Goal: Task Accomplishment & Management: Use online tool/utility

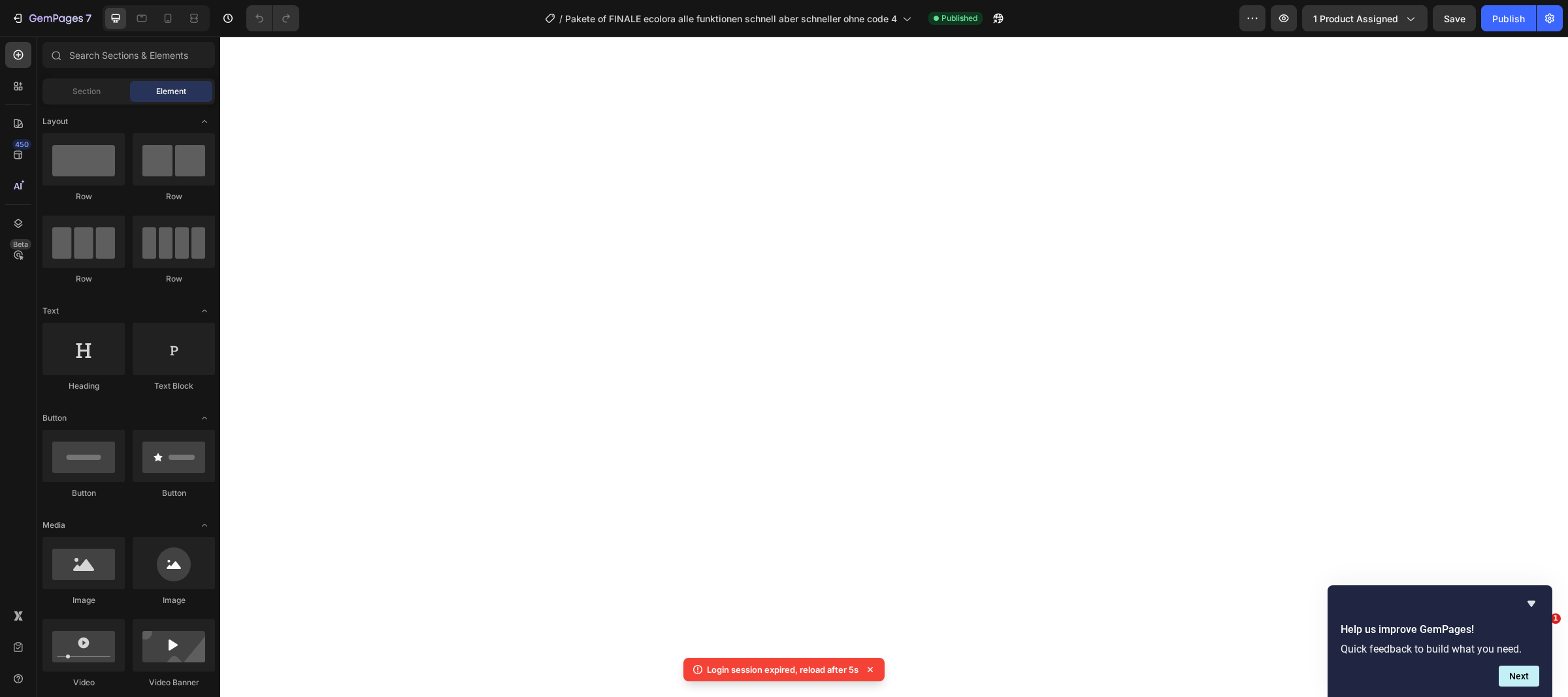
select select "FamilienAngebot / 240 Waschgänge"
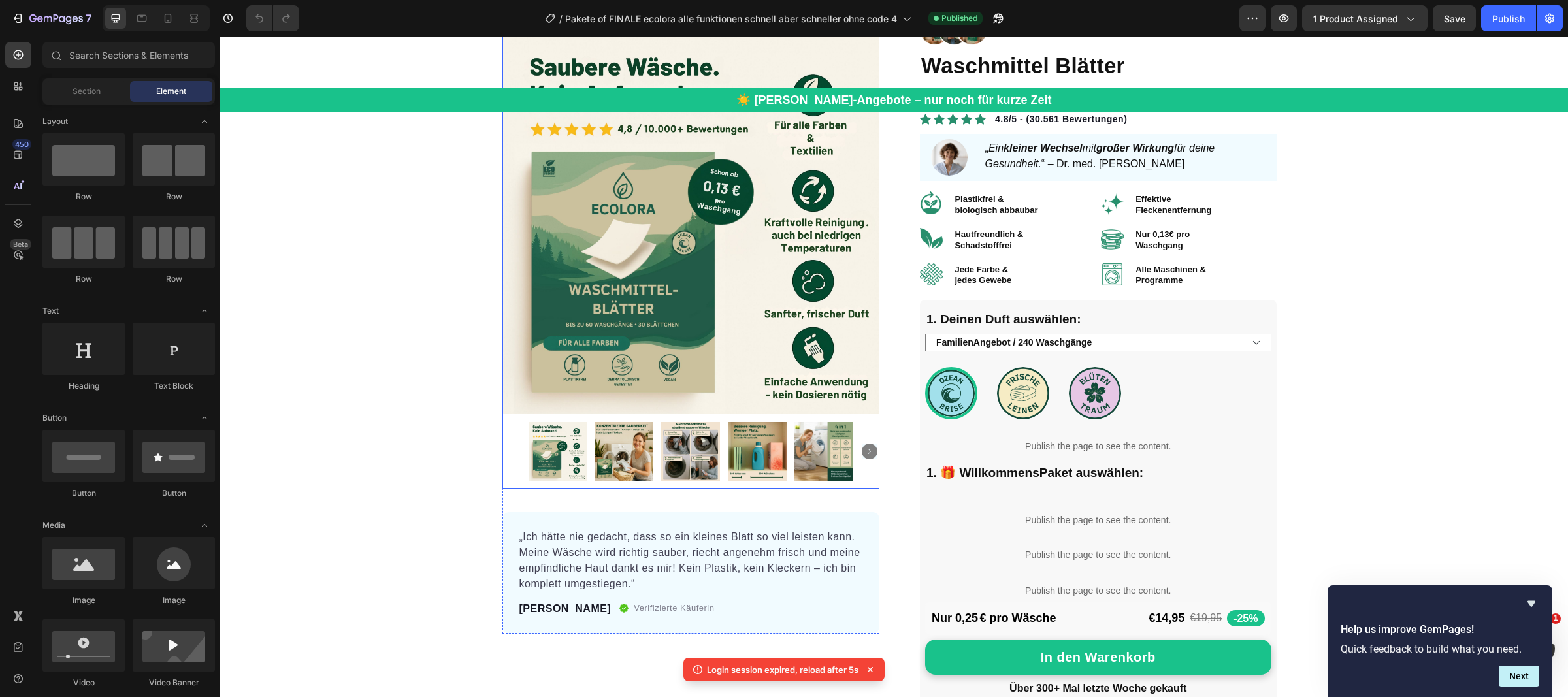
scroll to position [171, 0]
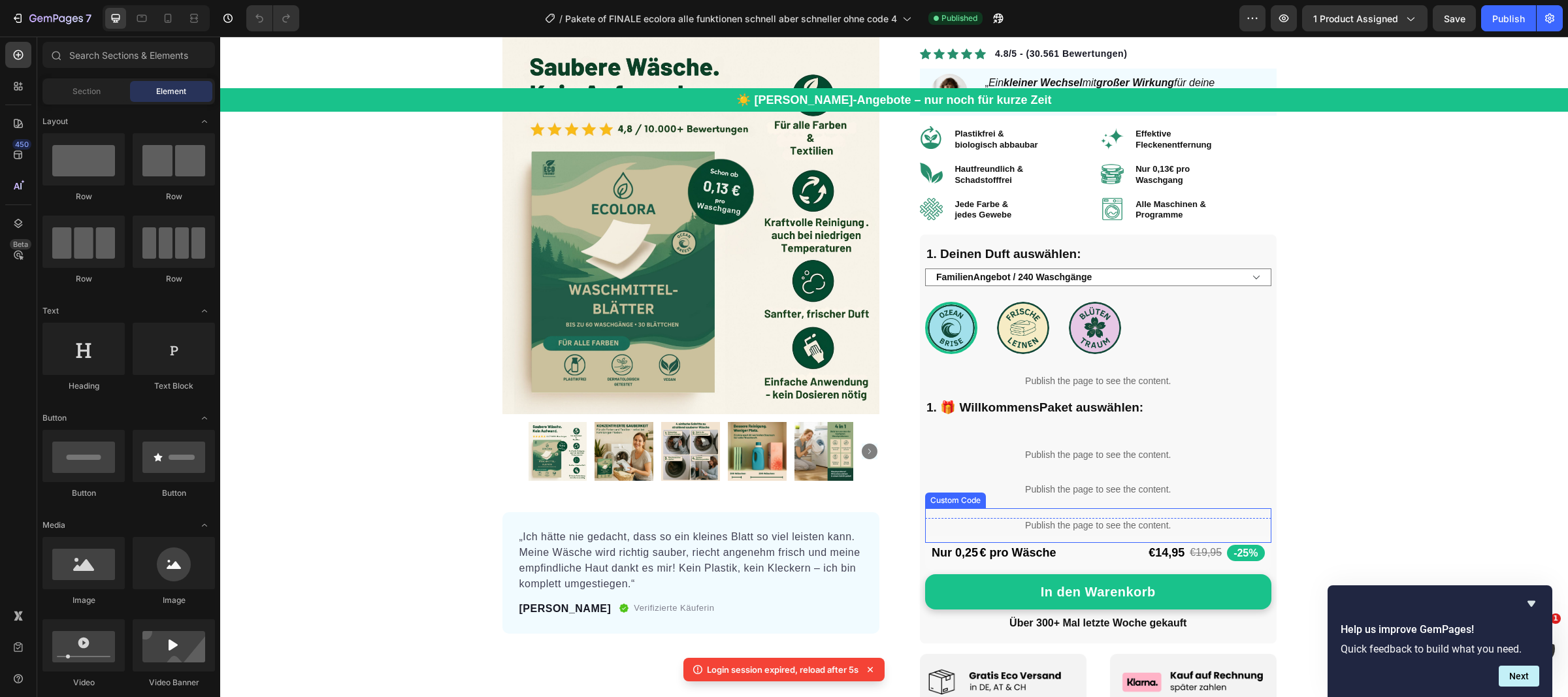
click at [1006, 513] on div "Publish the page to see the content." at bounding box center [1098, 525] width 346 height 35
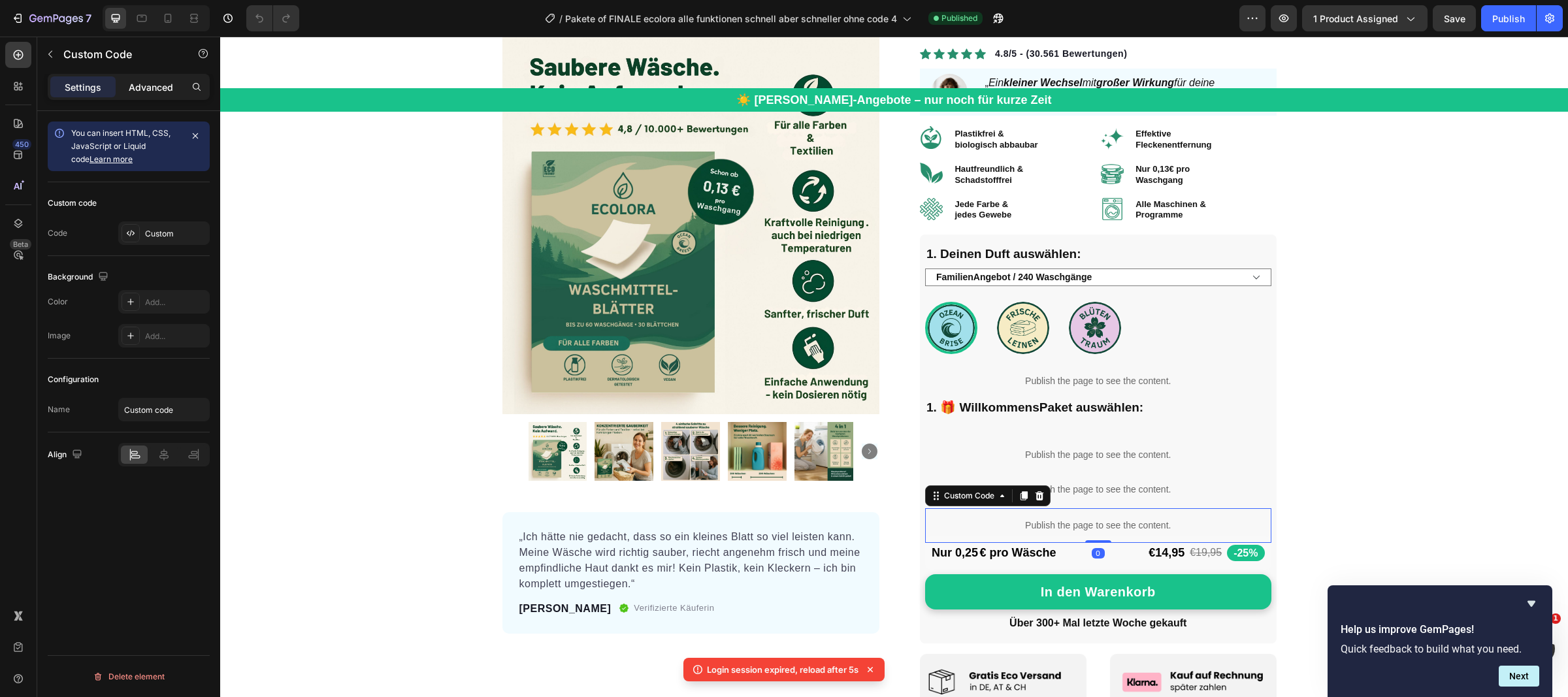
click at [155, 82] on p "Advanced" at bounding box center [150, 87] width 44 height 14
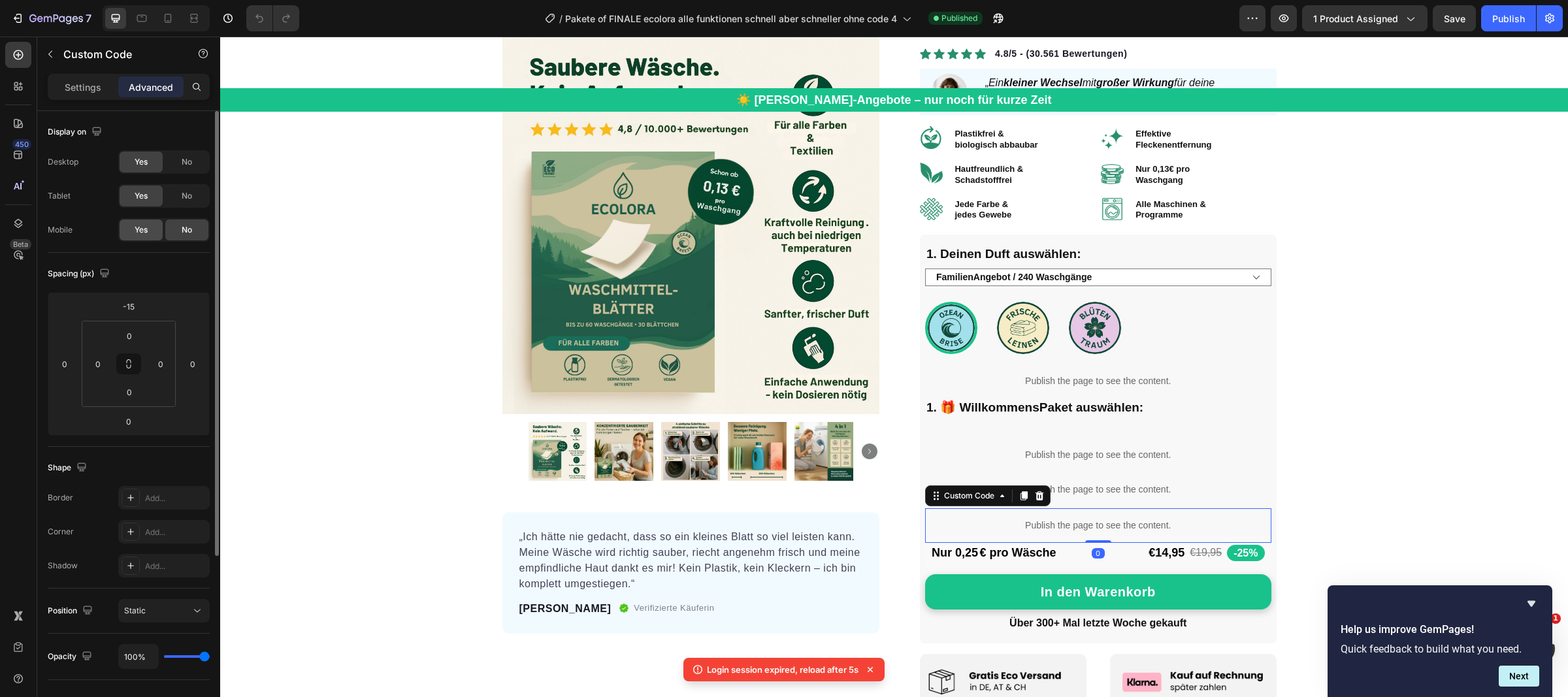
click at [143, 229] on span "Yes" at bounding box center [141, 230] width 13 height 12
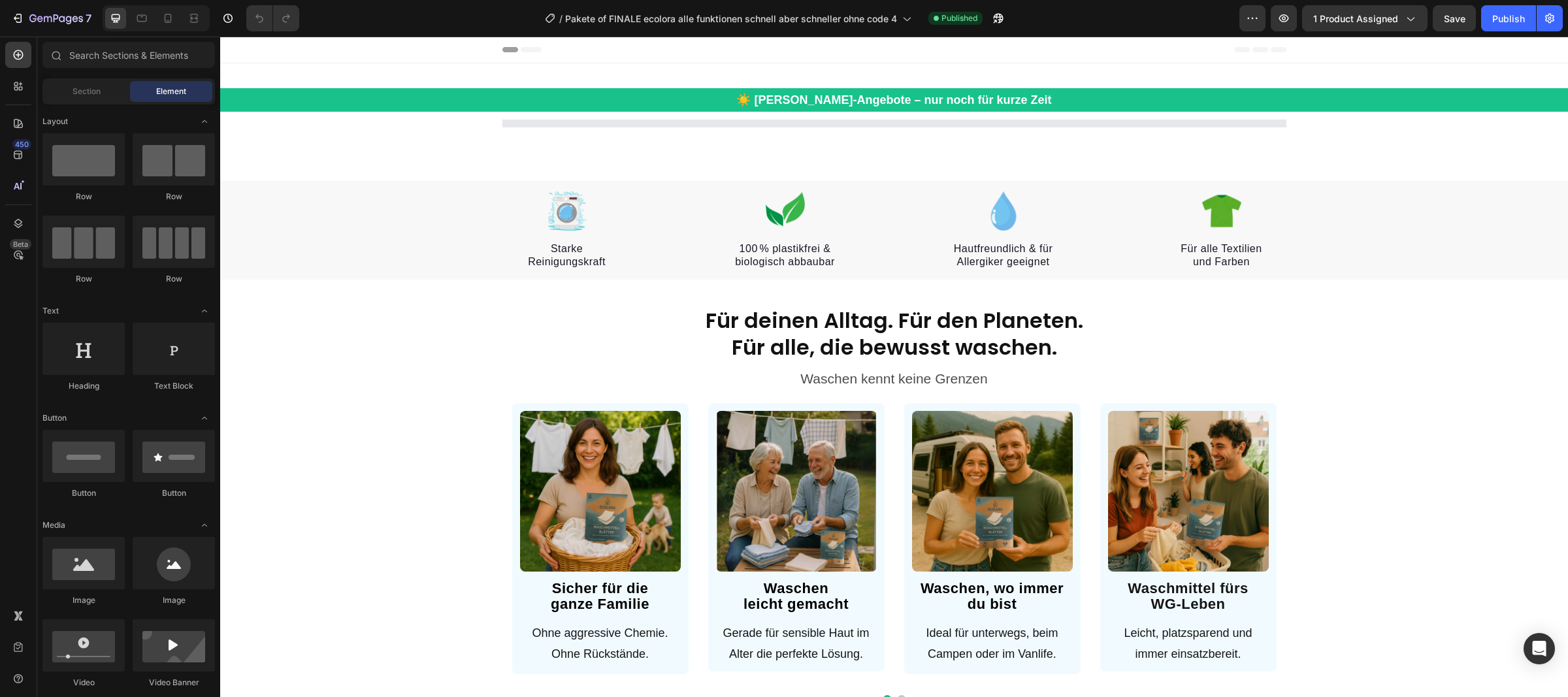
select select "FamilienAngebot / 240 Waschgänge"
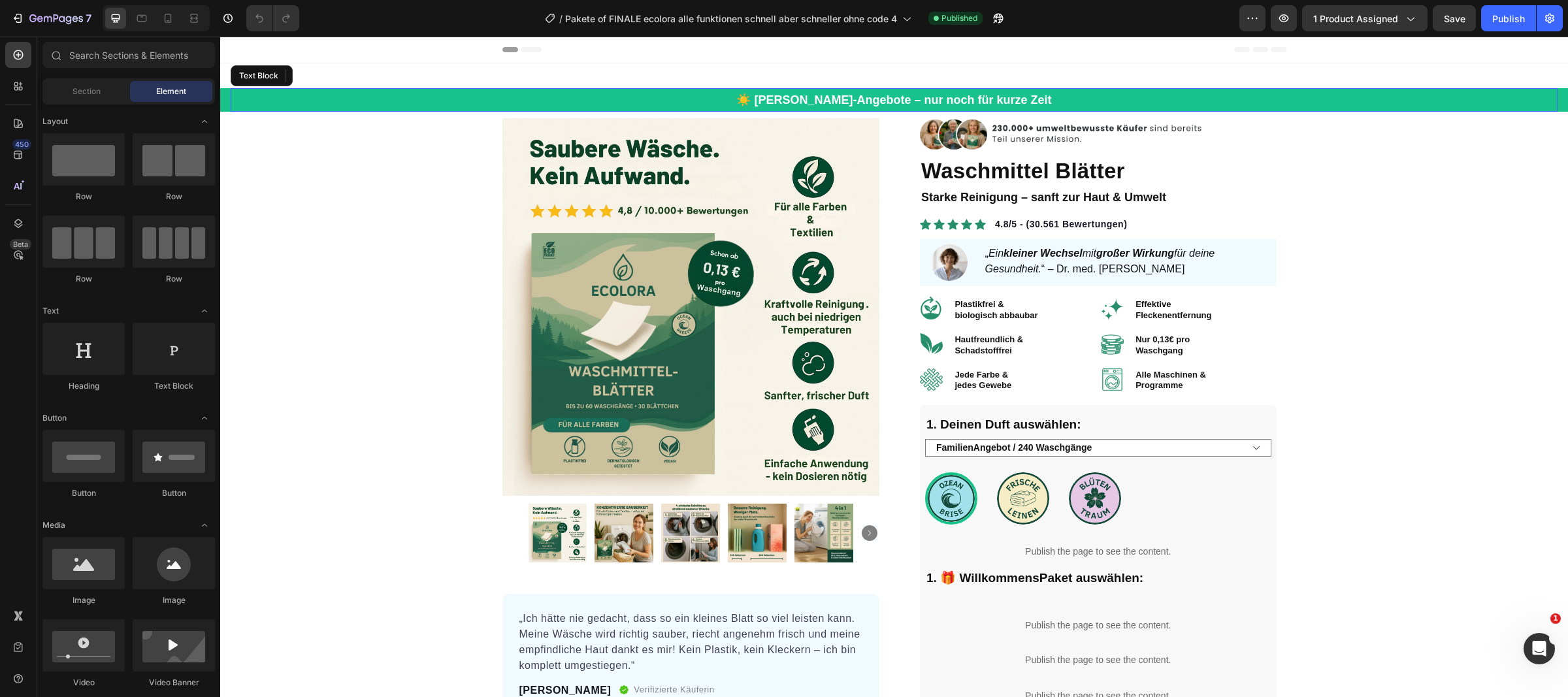
click at [905, 100] on p "☀️ [PERSON_NAME]-Angebote – nur noch für kurze Zeit" at bounding box center [894, 100] width 1324 height 21
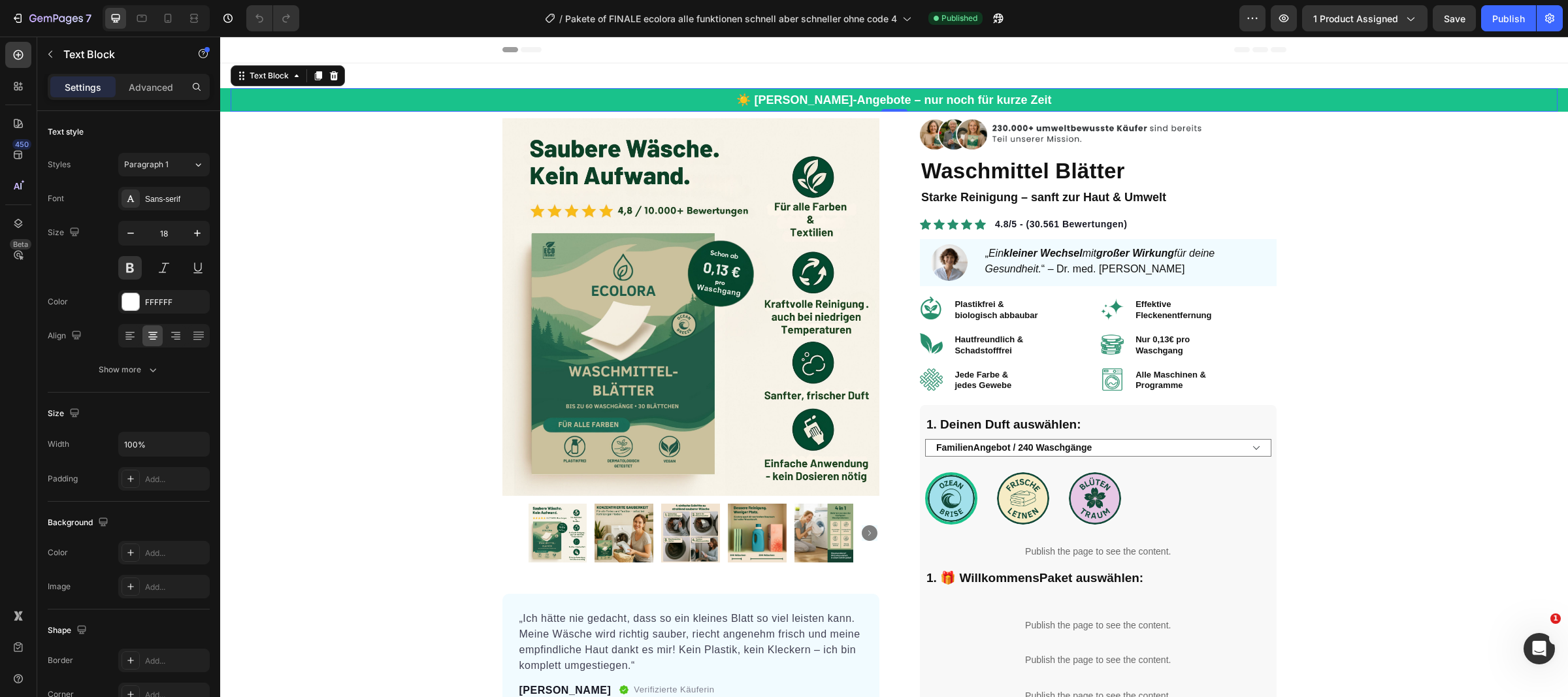
click at [896, 100] on p "☀️ [PERSON_NAME]-Angebote – nur noch für kurze Zeit" at bounding box center [894, 100] width 1324 height 21
drag, startPoint x: 900, startPoint y: 99, endPoint x: 1034, endPoint y: 100, distance: 134.0
click at [1034, 100] on p "☀️ [PERSON_NAME]-Angebote – nur noch für kurze Zeit" at bounding box center [894, 100] width 1324 height 21
click at [816, 100] on p "☀️ [PERSON_NAME]-Angebote – SALE endet [DATE]" at bounding box center [894, 100] width 1324 height 21
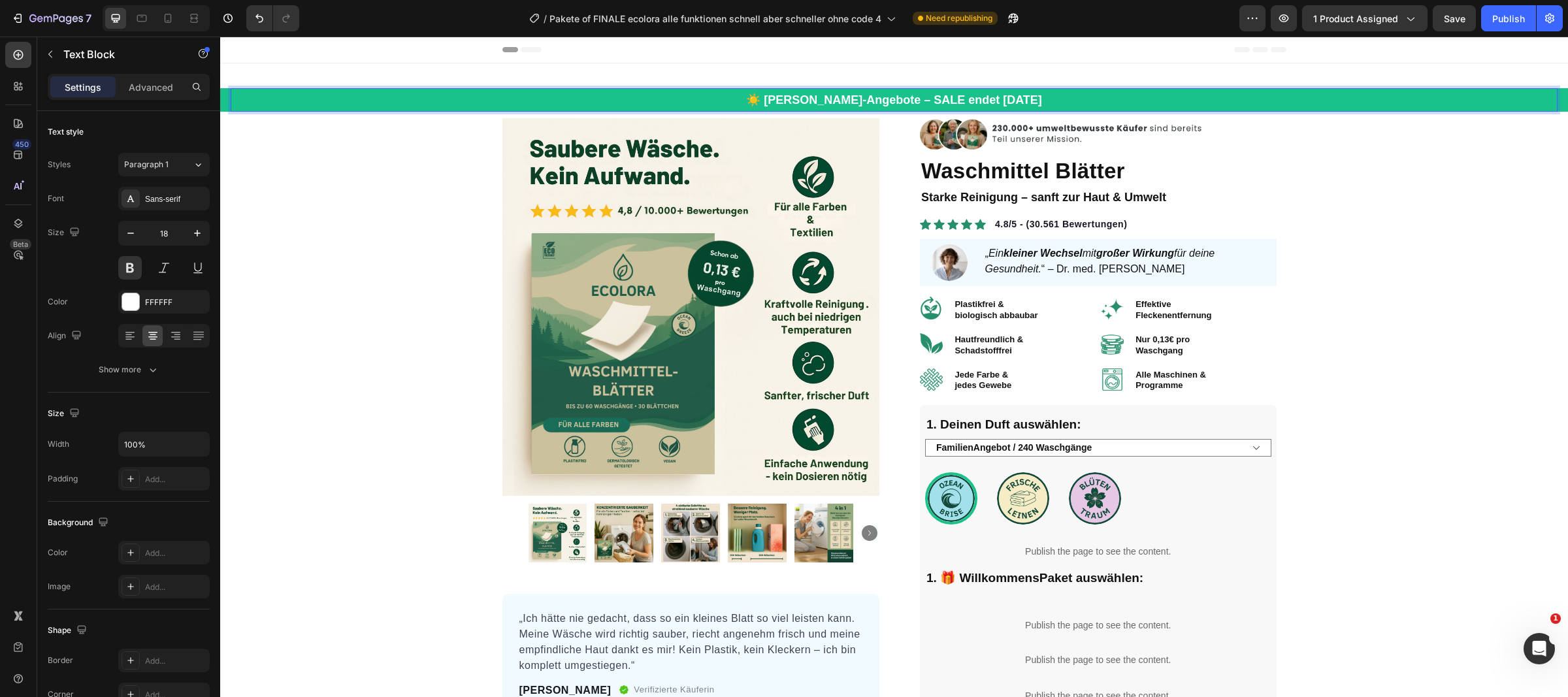
click at [892, 103] on p "☀️ [PERSON_NAME]-Angebote – SALE endet [DATE]" at bounding box center [894, 100] width 1324 height 21
click at [1454, 22] on span "Save" at bounding box center [1454, 19] width 22 height 11
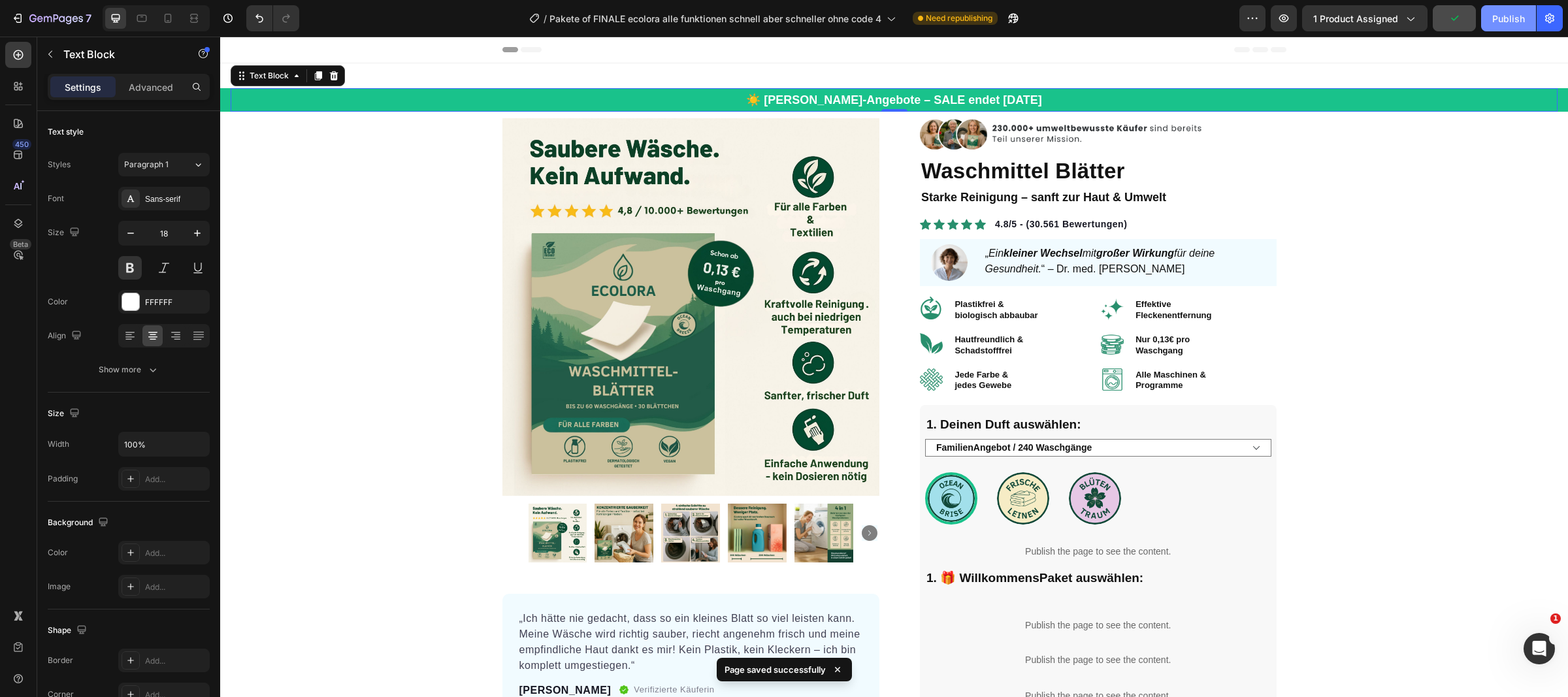
click at [1498, 24] on div "Publish" at bounding box center [1508, 19] width 32 height 14
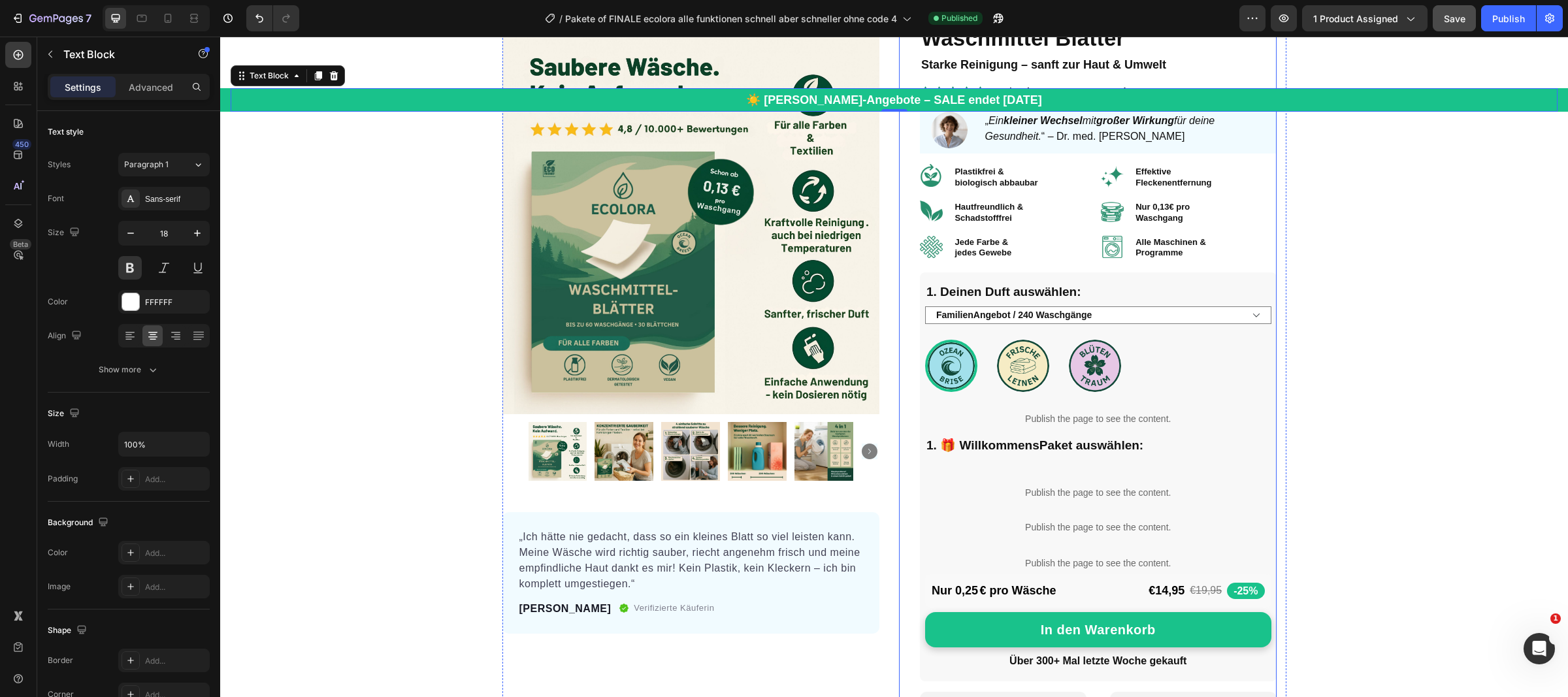
scroll to position [142, 0]
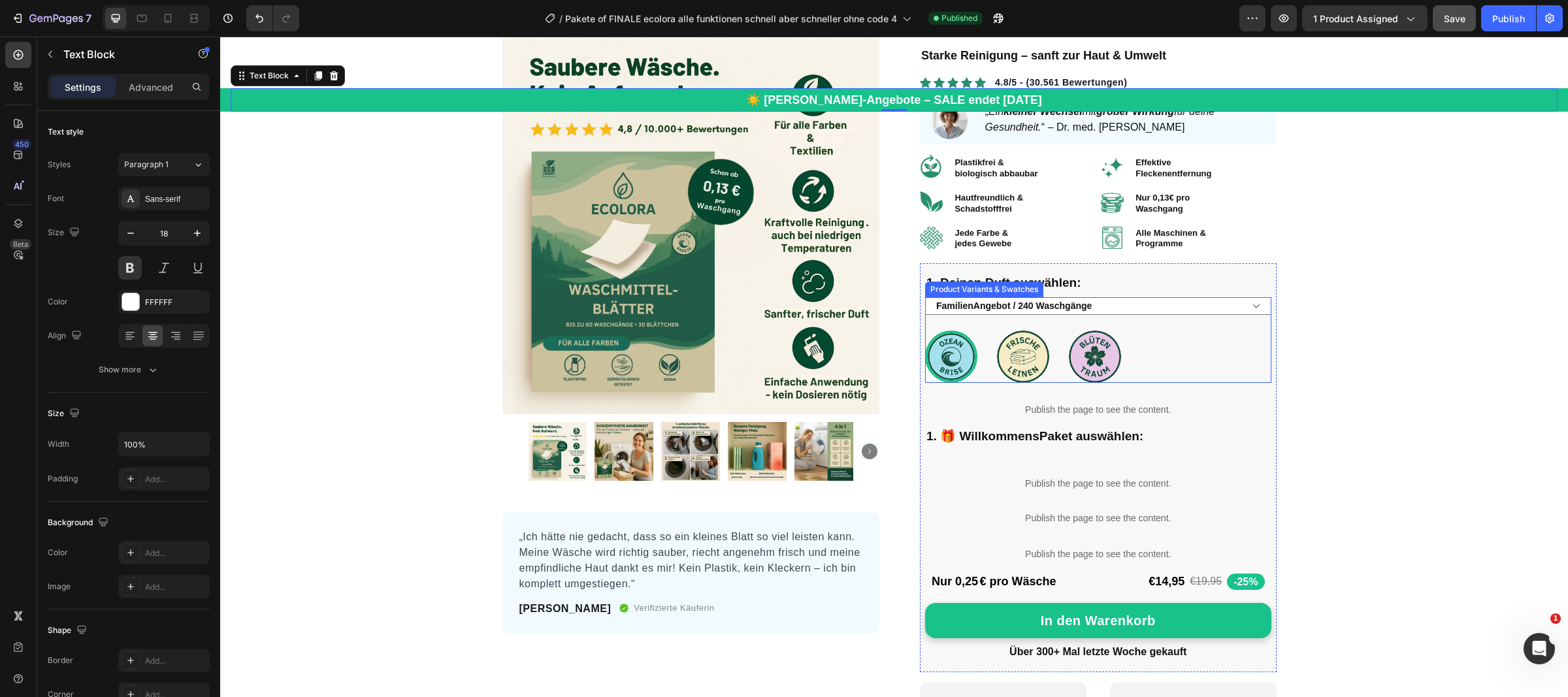
click at [1011, 356] on img at bounding box center [1023, 357] width 53 height 53
click at [997, 331] on input "Frische Leinen Frische Leinen" at bounding box center [996, 330] width 1 height 1
radio input "true"
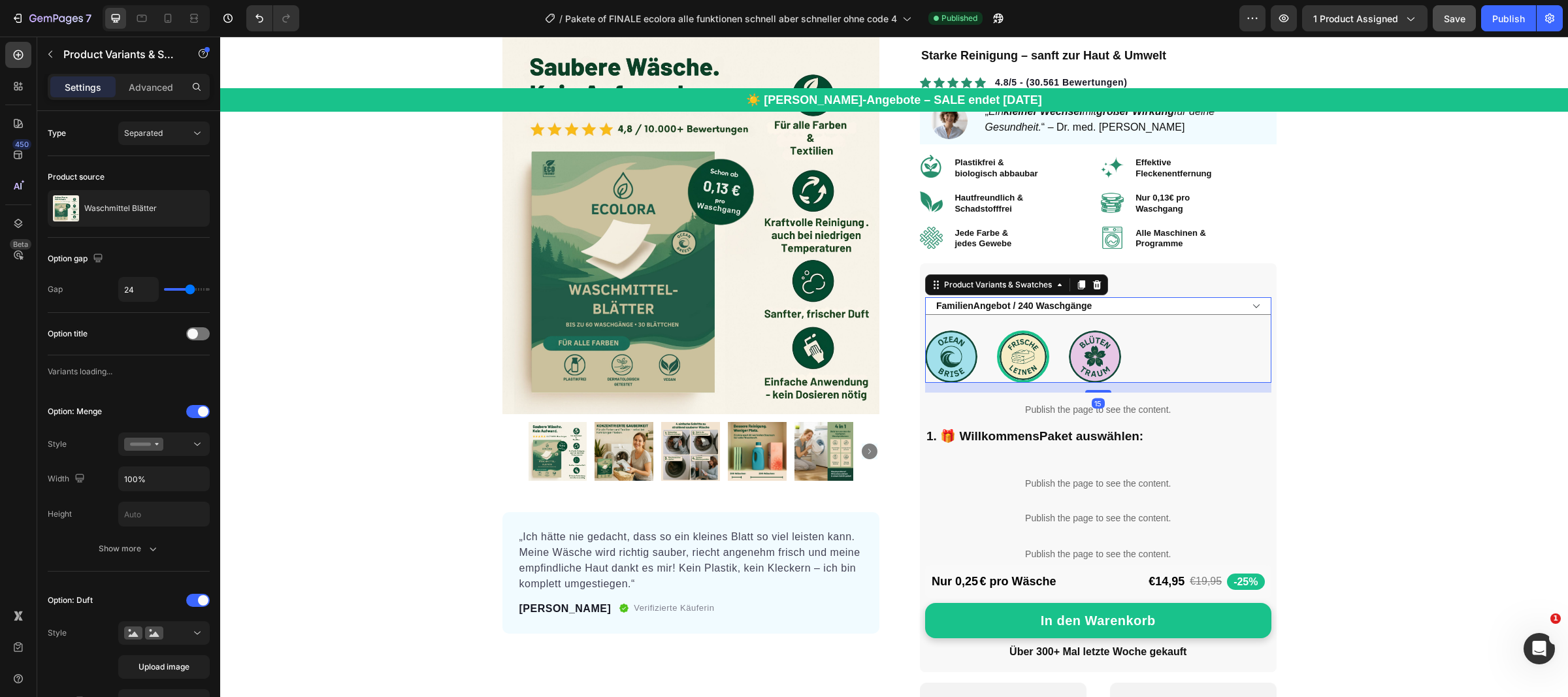
click at [1089, 365] on img at bounding box center [1095, 357] width 53 height 53
click at [1069, 331] on input "Blüten Traum Blüten Traum" at bounding box center [1068, 330] width 1 height 1
radio input "true"
click at [1000, 365] on img at bounding box center [1023, 357] width 53 height 53
click at [997, 331] on input "Frische Leinen Frische Leinen" at bounding box center [996, 330] width 1 height 1
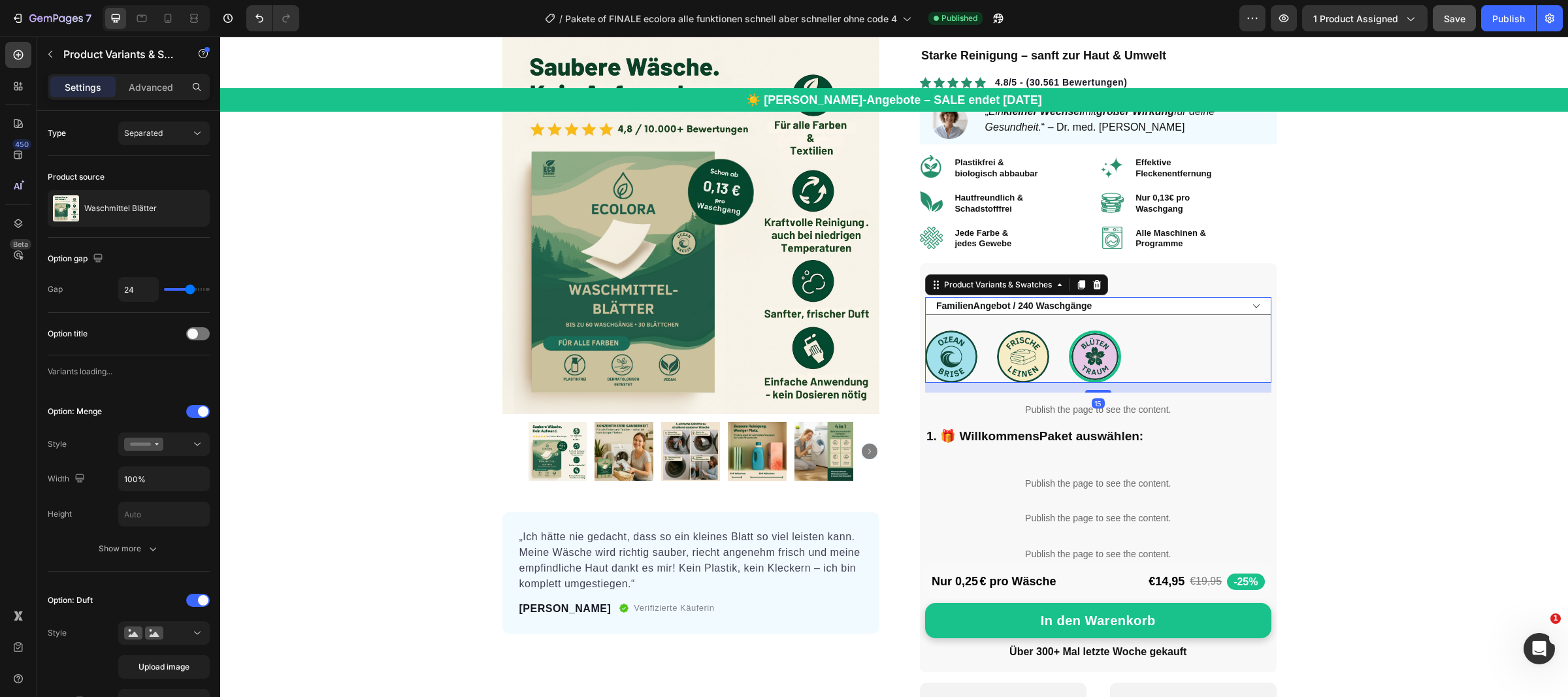
radio input "true"
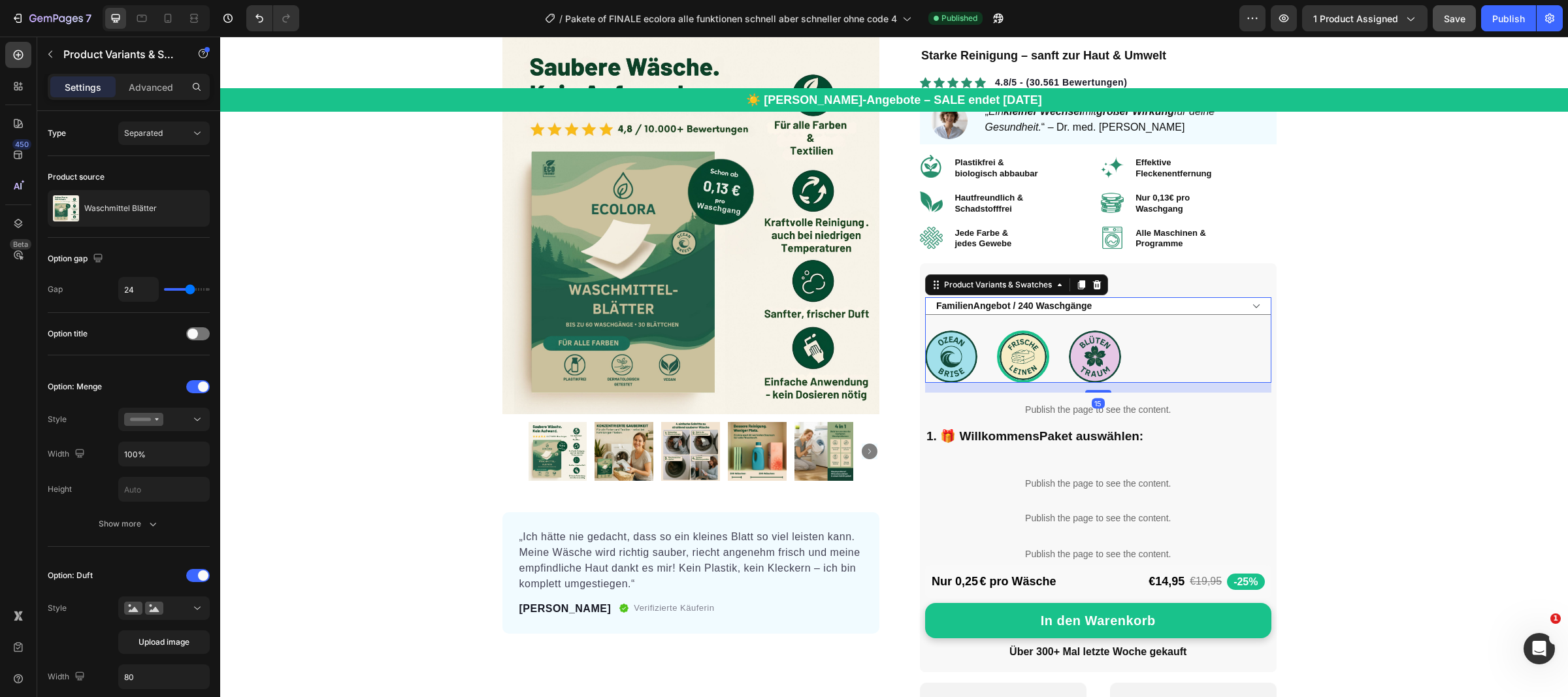
click at [961, 358] on img at bounding box center [951, 357] width 53 height 53
click at [925, 331] on input "Ozean Brise Ozean Brise" at bounding box center [924, 330] width 1 height 1
radio input "true"
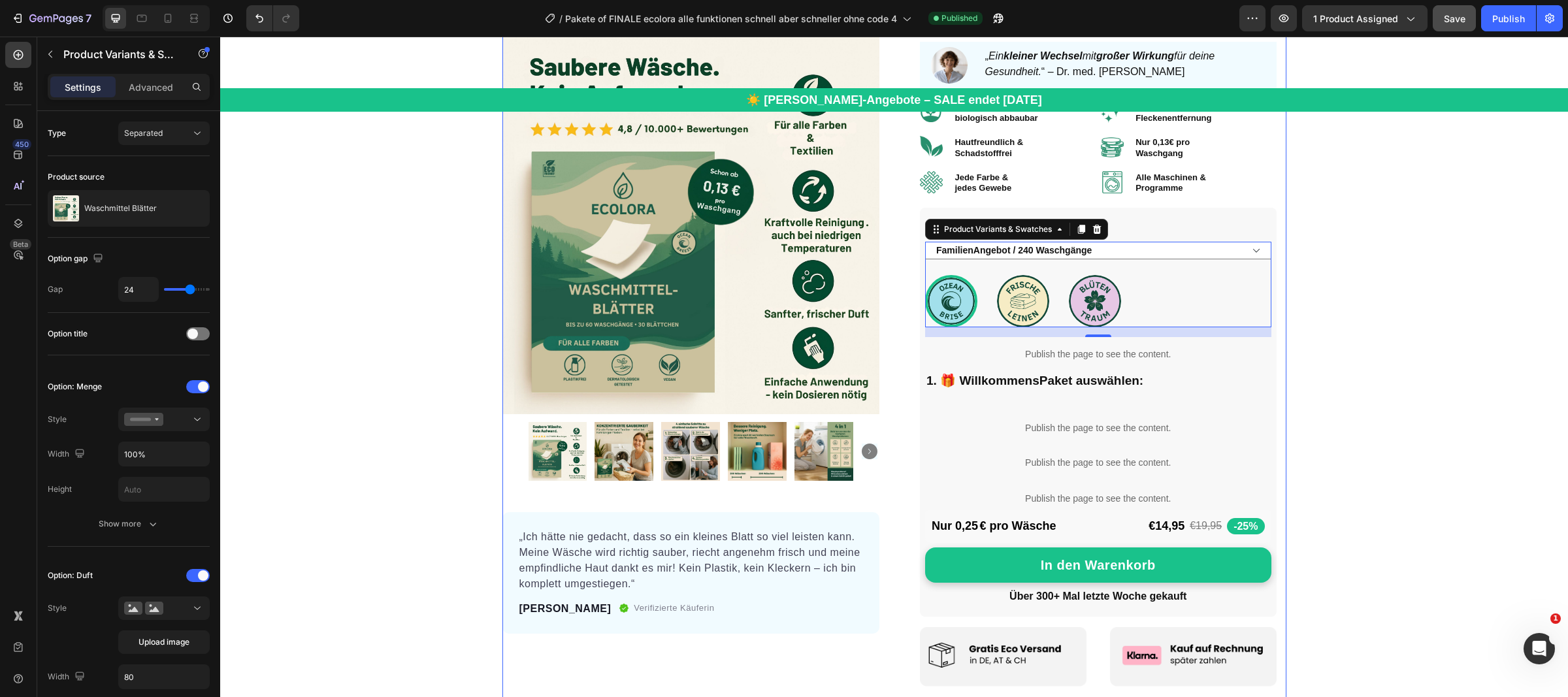
scroll to position [195, 0]
